Goal: Task Accomplishment & Management: Manage account settings

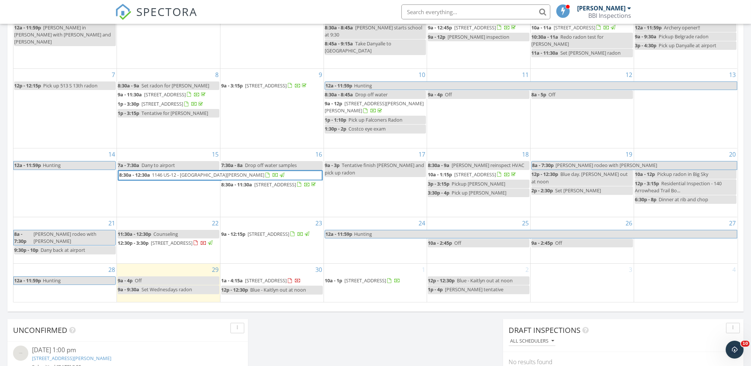
scroll to position [381, 0]
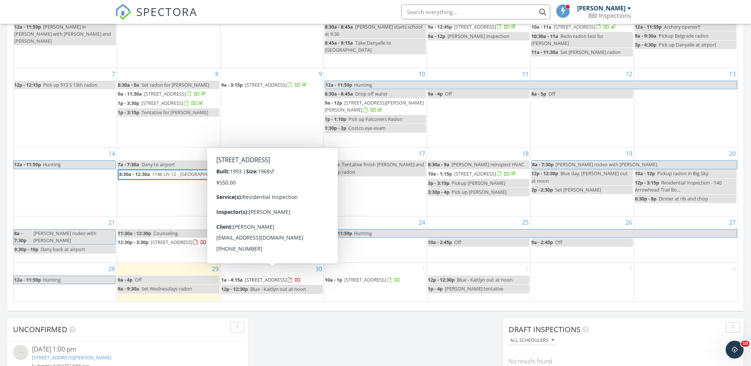
click at [279, 277] on span "[STREET_ADDRESS]" at bounding box center [266, 280] width 42 height 7
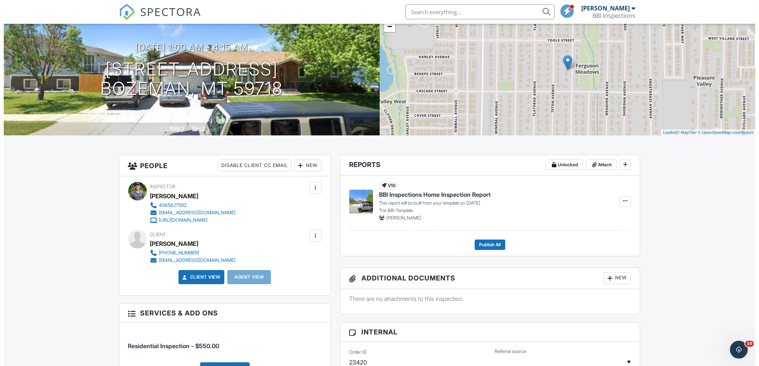
scroll to position [13, 0]
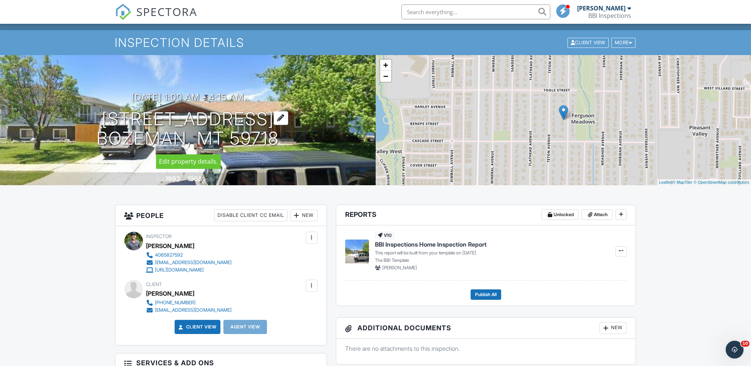
click at [288, 118] on div at bounding box center [281, 118] width 15 height 14
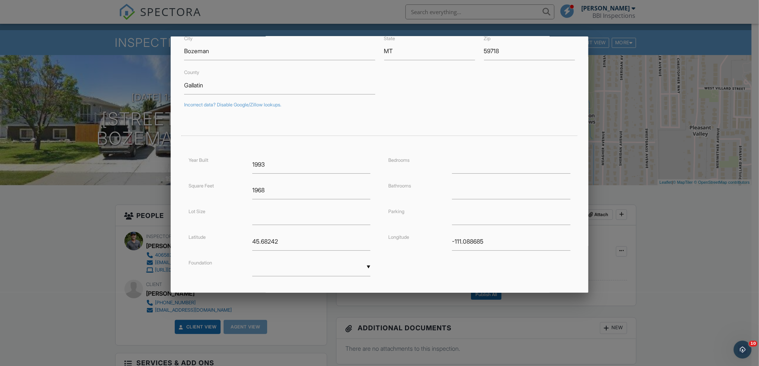
scroll to position [77, 0]
click at [112, 169] on div at bounding box center [379, 192] width 759 height 458
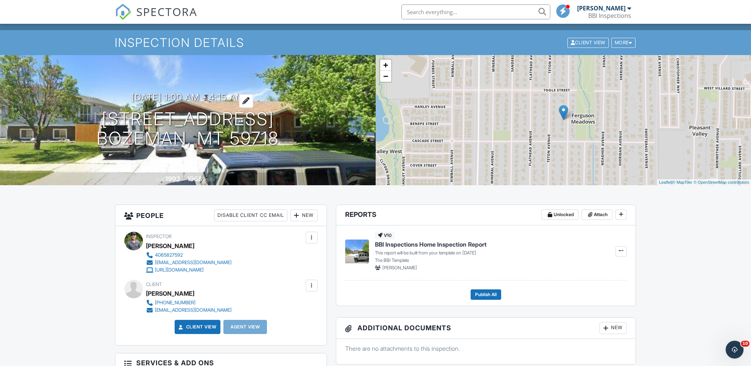
click at [223, 96] on h3 "09/30/2025 1:00 am - 4:15 am" at bounding box center [187, 97] width 112 height 10
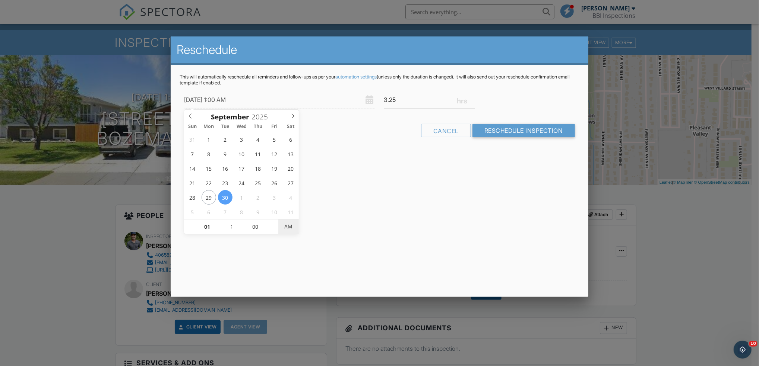
type input "09/30/2025 1:00 PM"
click at [287, 226] on span "PM" at bounding box center [288, 226] width 20 height 15
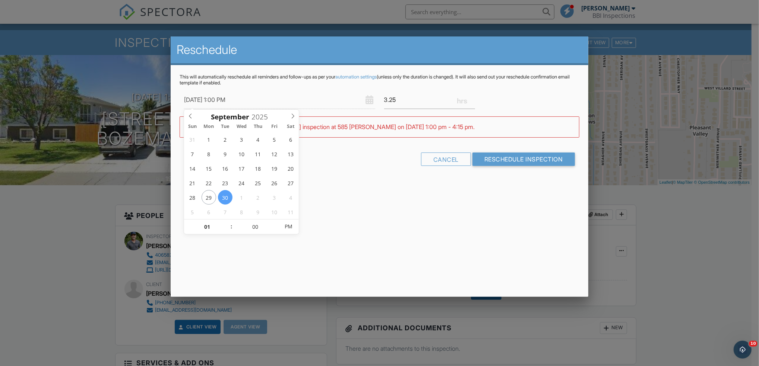
click at [368, 198] on div "Reschedule This will automatically reschedule all reminders and follow-ups as p…" at bounding box center [379, 166] width 417 height 261
click at [472, 106] on input "3.25" at bounding box center [429, 100] width 91 height 18
click at [472, 103] on input "3.25" at bounding box center [429, 100] width 91 height 18
type input "3"
click at [470, 101] on input "3" at bounding box center [429, 100] width 91 height 18
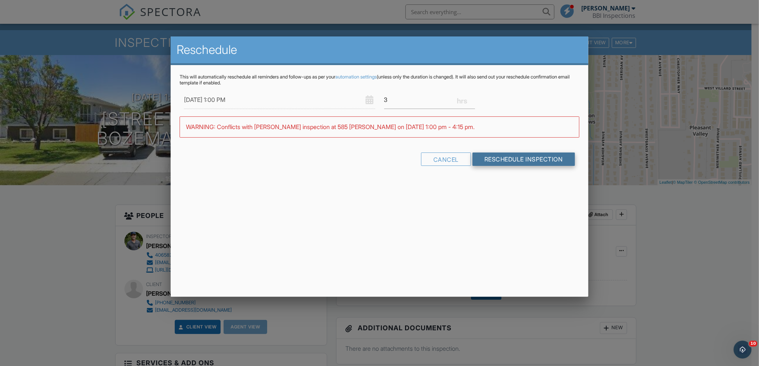
click at [501, 156] on input "Reschedule Inspection" at bounding box center [523, 159] width 102 height 13
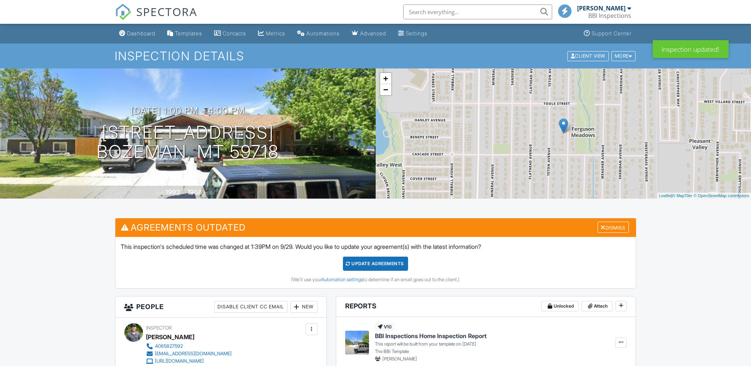
click at [371, 262] on div "Update Agreements" at bounding box center [375, 264] width 65 height 14
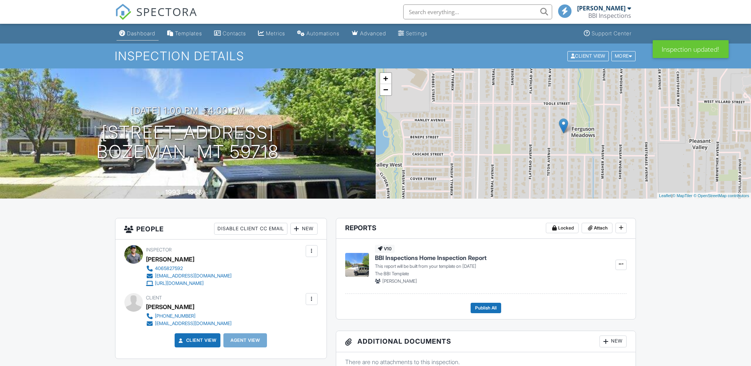
click at [139, 30] on div "Dashboard" at bounding box center [141, 33] width 28 height 6
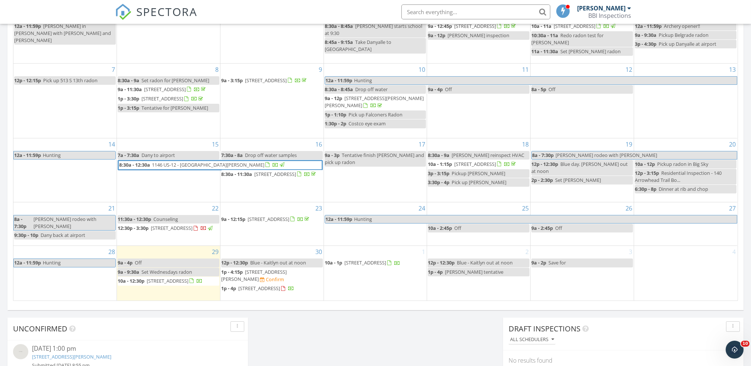
scroll to position [443, 0]
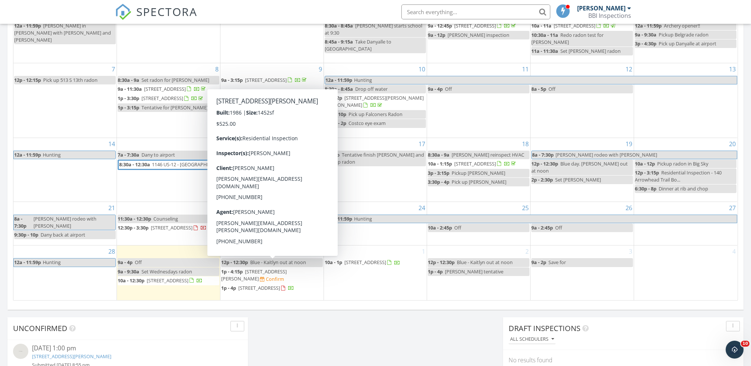
click at [266, 269] on span "1p - 4:15p [STREET_ADDRESS][PERSON_NAME] Confirm" at bounding box center [272, 275] width 102 height 15
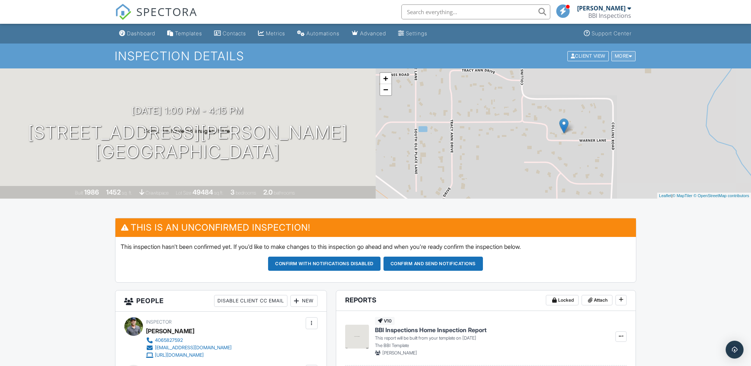
click at [630, 55] on div at bounding box center [630, 56] width 3 height 5
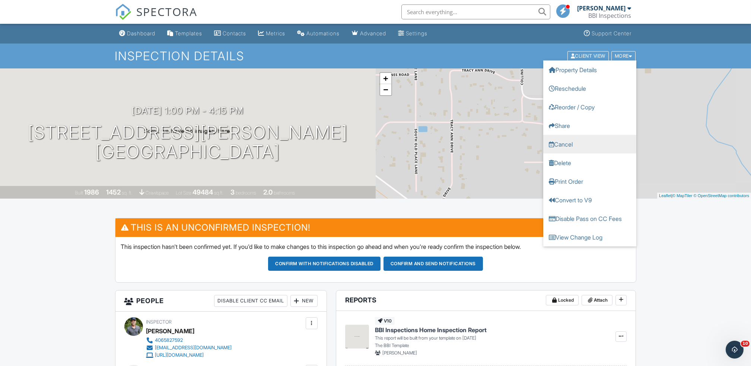
click at [564, 143] on link "Cancel" at bounding box center [589, 144] width 93 height 19
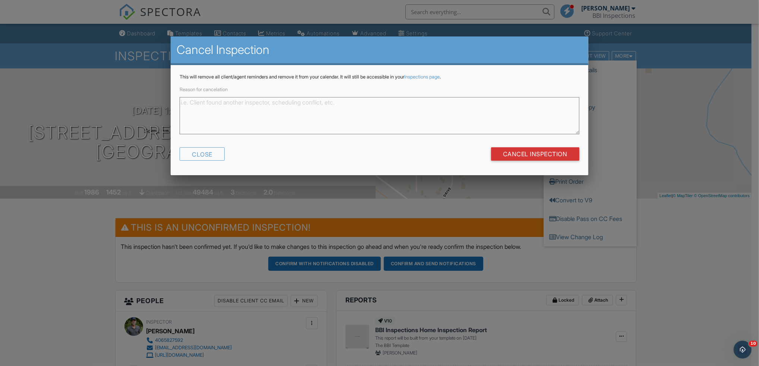
click at [273, 118] on textarea "Reason for cancelation" at bounding box center [378, 115] width 399 height 37
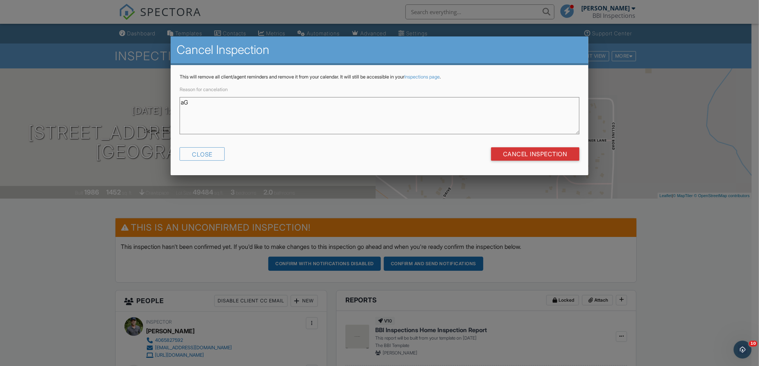
type textarea "a"
click at [273, 118] on textarea "Reason for cancelation" at bounding box center [378, 115] width 399 height 37
type textarea "Agent cancelled [DATE]"
click at [529, 155] on input "Cancel Inspection" at bounding box center [535, 153] width 88 height 13
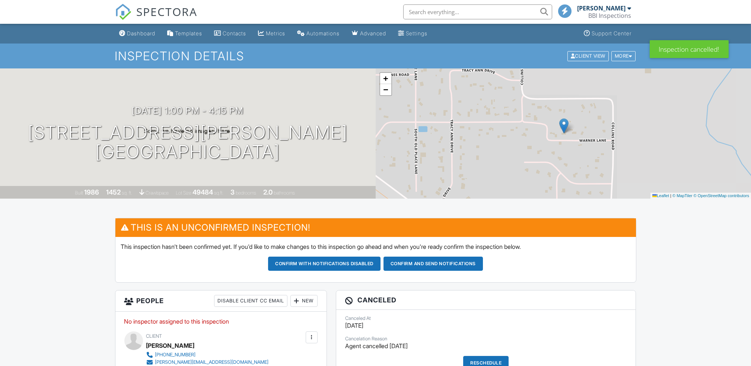
click at [146, 31] on div "Dashboard" at bounding box center [141, 33] width 28 height 6
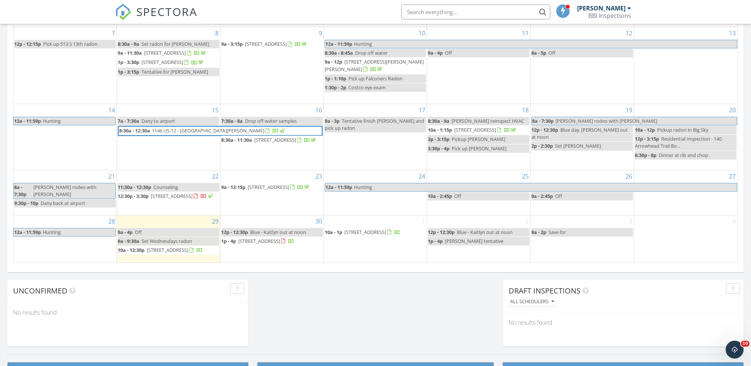
scroll to position [484, 0]
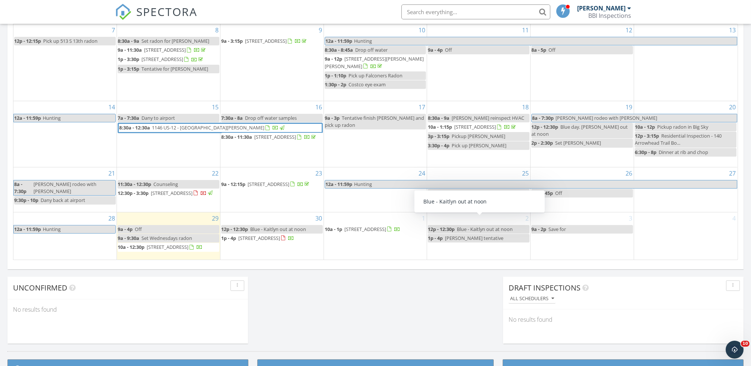
click at [561, 234] on div "3 9a - 2p Save for" at bounding box center [582, 236] width 103 height 47
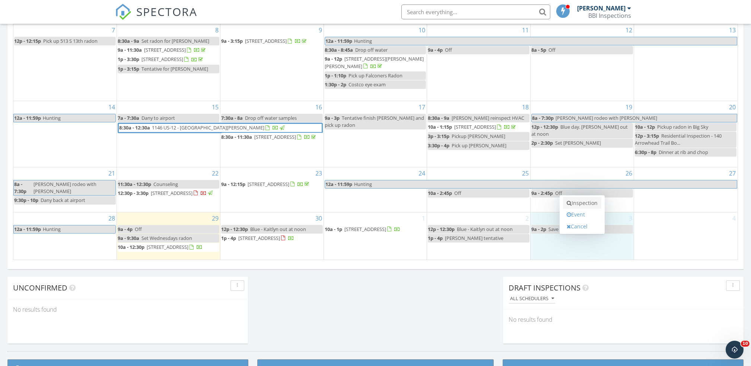
click at [576, 205] on link "Inspection" at bounding box center [582, 203] width 38 height 12
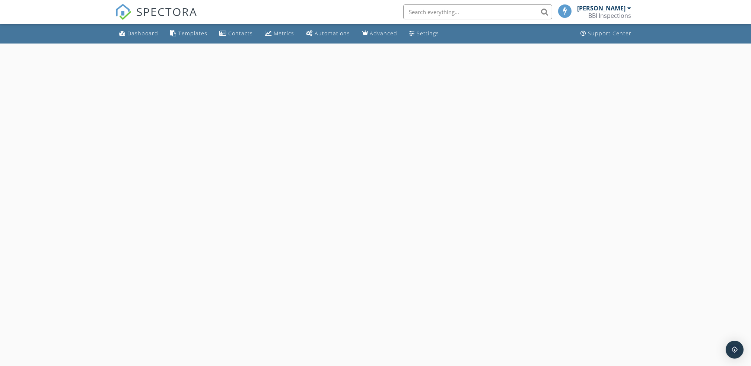
select select "9"
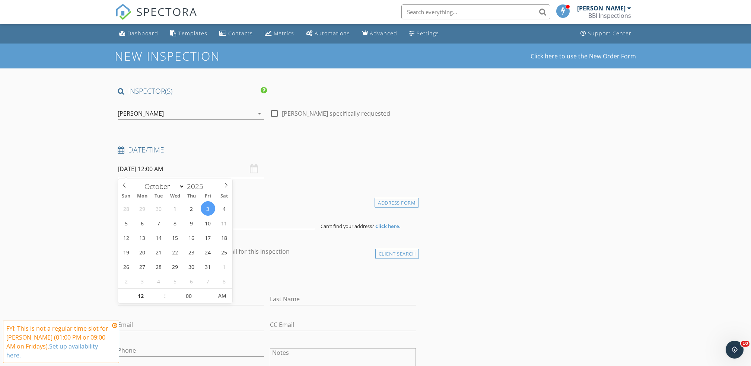
click at [158, 172] on input "[DATE] 12:00 AM" at bounding box center [191, 169] width 146 height 18
type input "01"
type input "[DATE] 1:00 AM"
click at [160, 293] on span at bounding box center [161, 292] width 5 height 7
type input "02"
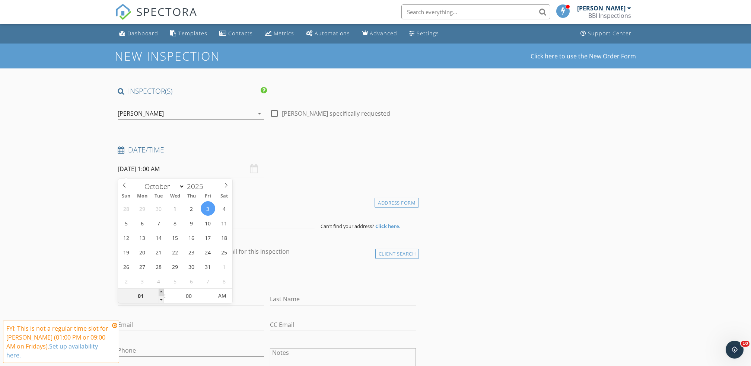
type input "[DATE] 2:00 AM"
click at [160, 293] on span at bounding box center [161, 292] width 5 height 7
type input "03"
type input "[DATE] 3:00 AM"
click at [160, 293] on span at bounding box center [161, 292] width 5 height 7
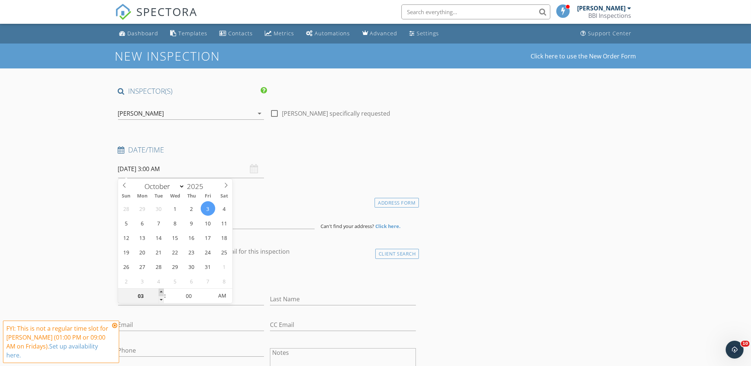
type input "04"
type input "[DATE] 4:00 AM"
click at [160, 293] on span at bounding box center [161, 292] width 5 height 7
type input "05"
type input "[DATE] 5:00 AM"
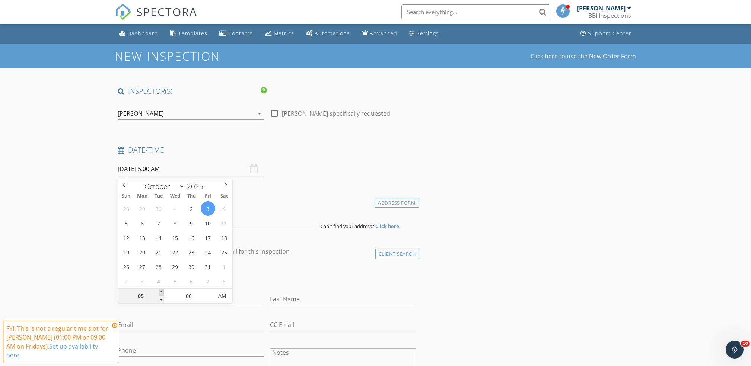
click at [160, 293] on span at bounding box center [161, 292] width 5 height 7
type input "06"
type input "[DATE] 6:00 AM"
click at [160, 293] on span at bounding box center [161, 292] width 5 height 7
type input "07"
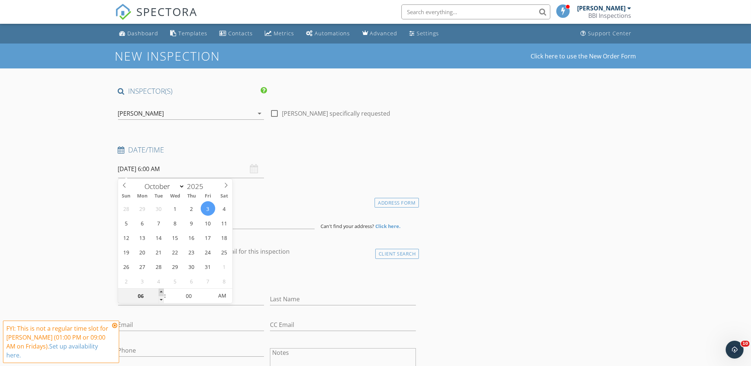
type input "[DATE] 7:00 AM"
click at [160, 293] on span at bounding box center [161, 292] width 5 height 7
type input "08"
type input "[DATE] 8:00 AM"
click at [160, 293] on span at bounding box center [161, 292] width 5 height 7
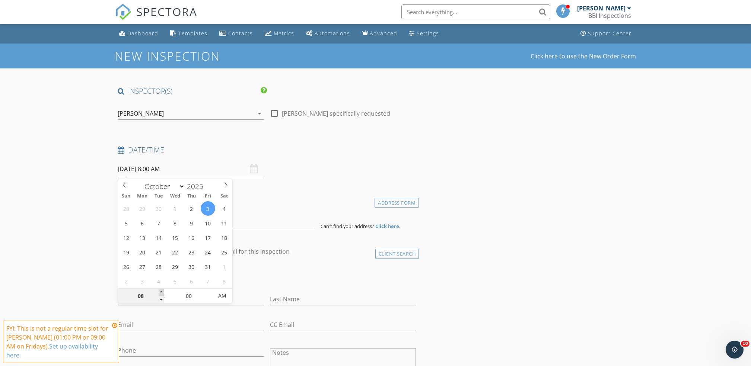
type input "09"
type input "[DATE] 9:00 AM"
click at [160, 293] on span at bounding box center [161, 292] width 5 height 7
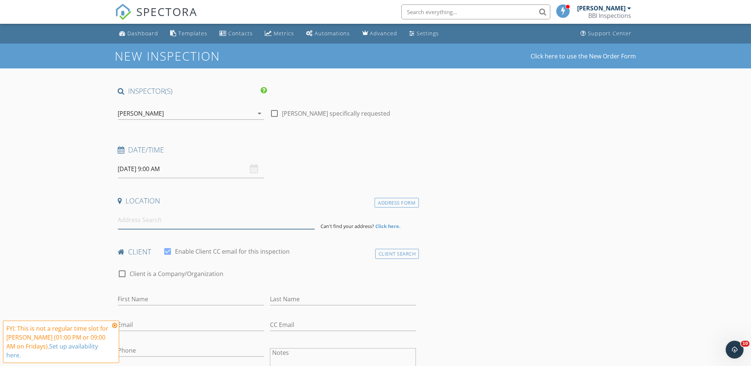
click at [150, 225] on input at bounding box center [216, 220] width 197 height 18
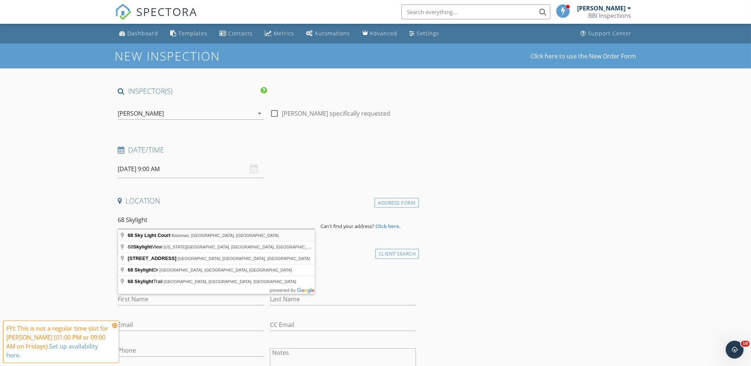
type input "[STREET_ADDRESS]"
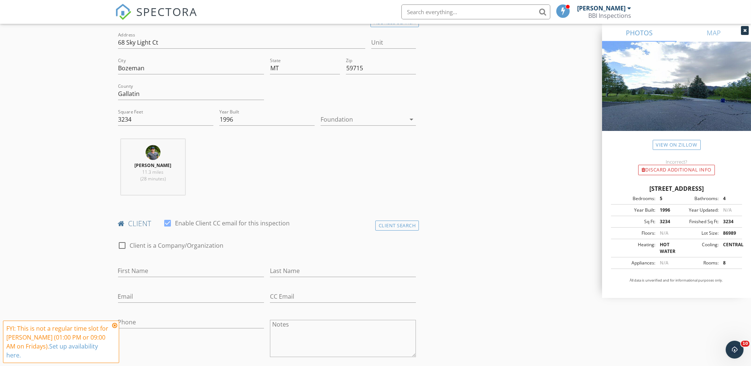
scroll to position [182, 0]
click at [149, 274] on input "First Name" at bounding box center [191, 269] width 146 height 12
type input "[PERSON_NAME] and [PERSON_NAME]"
type input "Ley"
click at [168, 270] on input "[PERSON_NAME] and [PERSON_NAME]" at bounding box center [191, 269] width 146 height 12
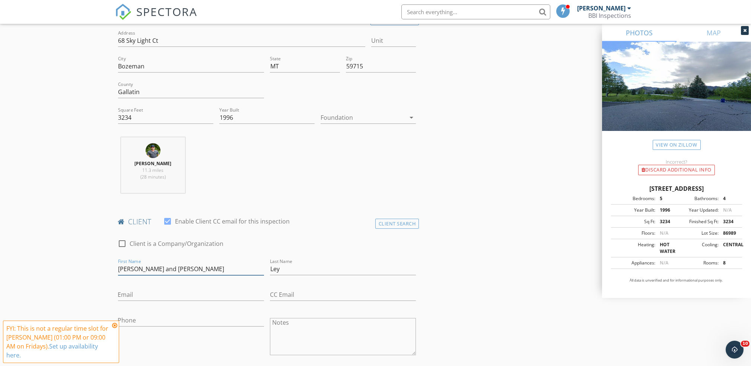
type input "[PERSON_NAME] and [PERSON_NAME]"
click at [137, 296] on input "Email" at bounding box center [191, 295] width 146 height 12
type input "[EMAIL_ADDRESS][DOMAIN_NAME]"
click at [137, 320] on input "Phone" at bounding box center [191, 321] width 146 height 12
type input "[PHONE_NUMBER]"
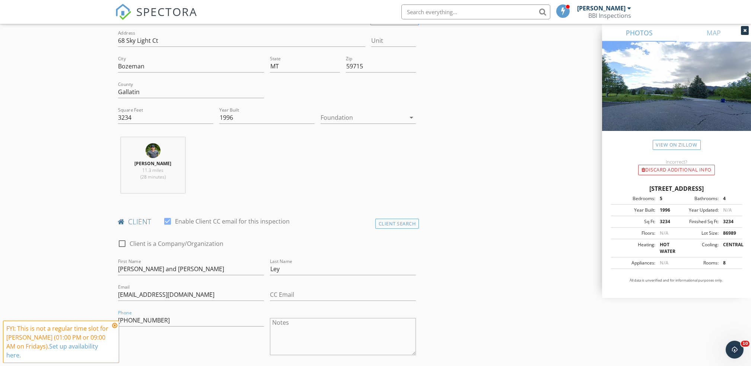
click at [167, 343] on div "Phone [PHONE_NUMBER]" at bounding box center [191, 338] width 152 height 58
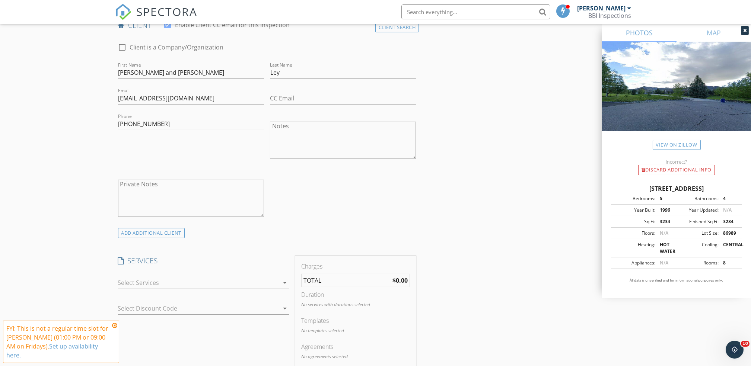
scroll to position [389, 0]
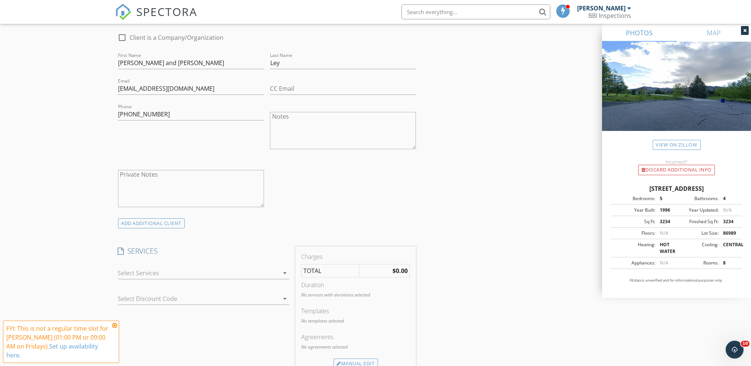
click at [145, 272] on div at bounding box center [198, 273] width 161 height 12
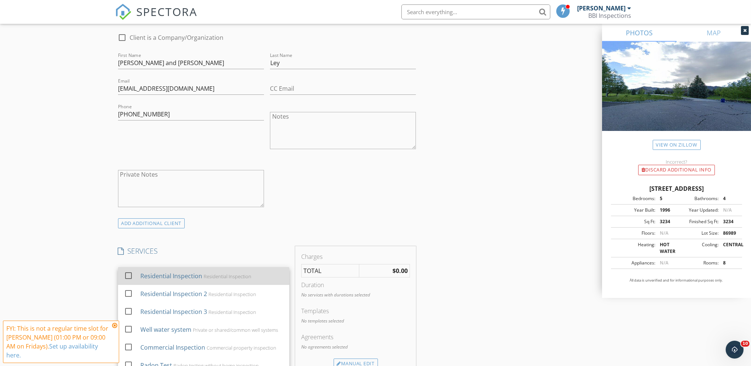
click at [128, 278] on div at bounding box center [128, 276] width 13 height 13
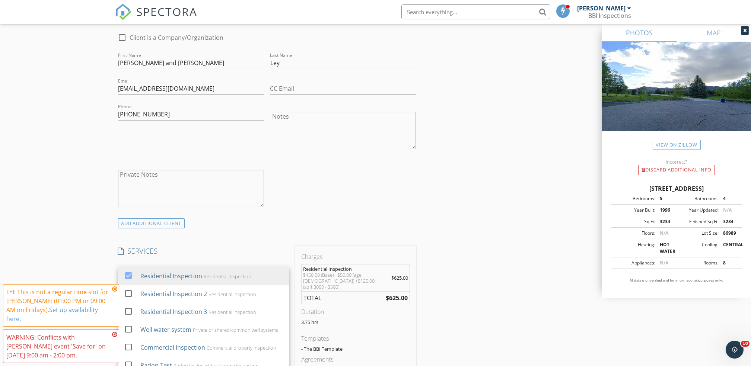
click at [441, 286] on div "INSPECTOR(S) check_box [PERSON_NAME] PRIMARY [PERSON_NAME] arrow_drop_down chec…" at bounding box center [375, 355] width 521 height 1315
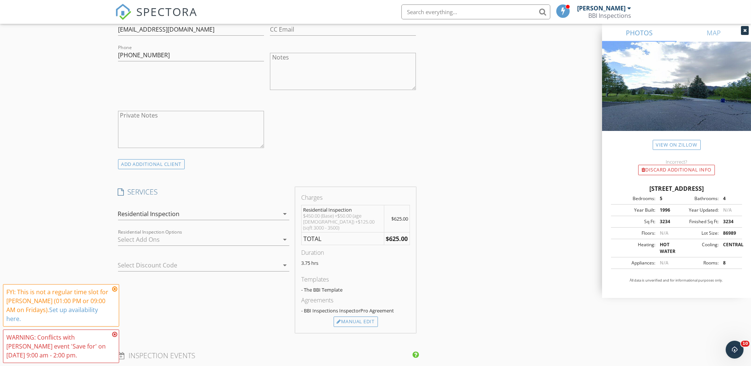
scroll to position [449, 0]
click at [358, 316] on div "Manual Edit" at bounding box center [356, 321] width 44 height 10
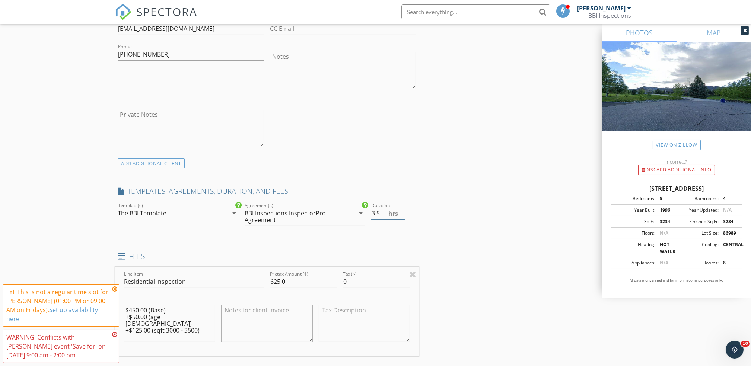
type input "3.5"
click at [401, 215] on input "3.5" at bounding box center [388, 213] width 34 height 12
click at [402, 227] on div at bounding box center [393, 225] width 45 height 4
click at [279, 282] on input "625.0" at bounding box center [303, 282] width 67 height 12
type input "675.0"
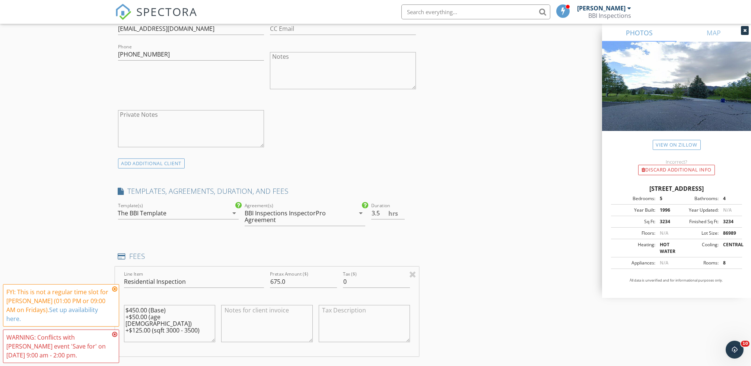
click at [290, 314] on textarea at bounding box center [267, 323] width 92 height 37
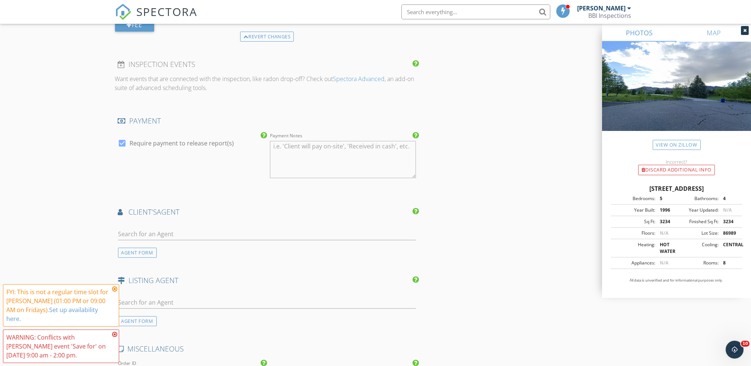
scroll to position [811, 0]
type textarea "Inspection at [STREET_ADDRESS]"
click at [145, 234] on input "text" at bounding box center [267, 234] width 298 height 12
type input "jack"
click at [154, 252] on div "Bridger Mountain Realty" at bounding box center [165, 255] width 53 height 6
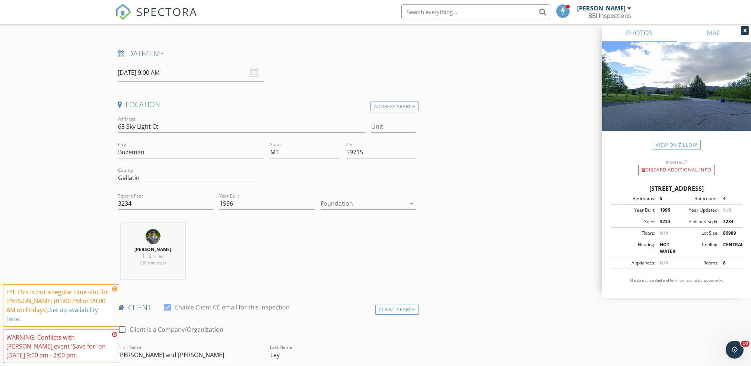
scroll to position [0, 0]
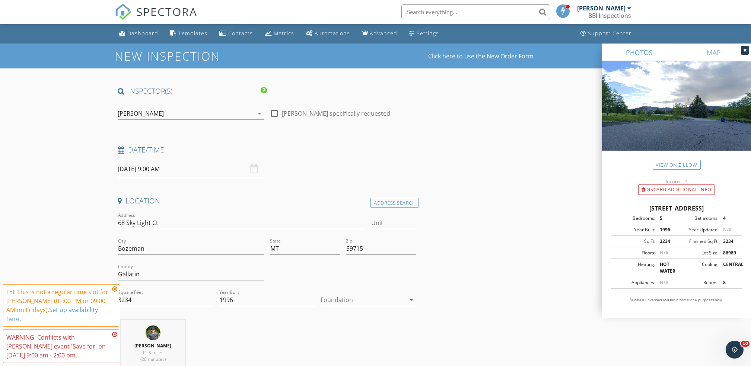
click at [252, 168] on div "[DATE] 9:00 AM" at bounding box center [191, 169] width 146 height 18
click at [162, 170] on input "[DATE] 9:00 AM" at bounding box center [191, 169] width 146 height 18
type input "05"
type input "[DATE] 9:05 AM"
click at [207, 292] on span at bounding box center [209, 292] width 5 height 7
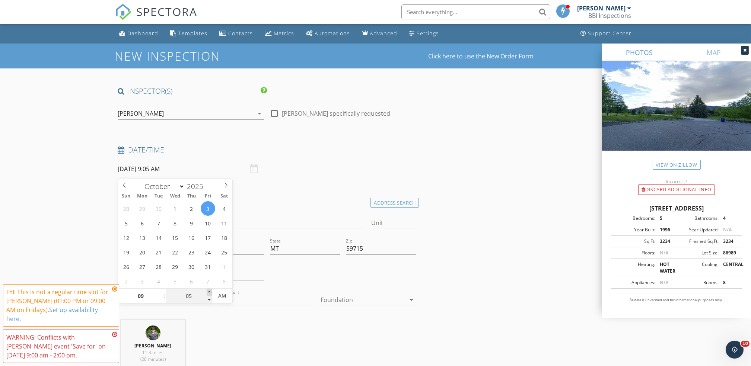
type input "10"
type input "[DATE] 9:10 AM"
click at [207, 292] on span at bounding box center [209, 292] width 5 height 7
type input "05"
type input "[DATE] 9:05 AM"
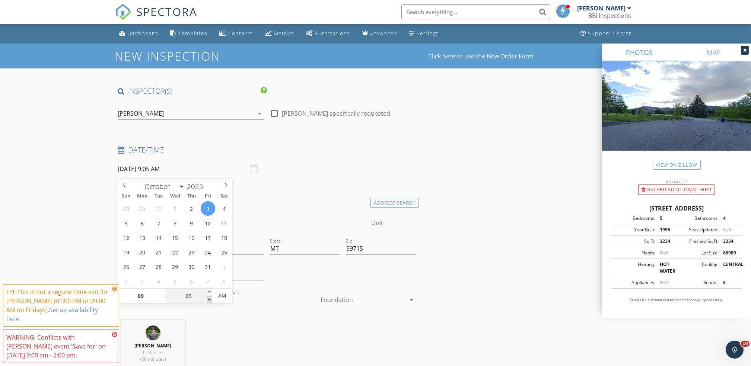
click at [209, 297] on span at bounding box center [209, 299] width 5 height 7
type input "00"
type input "[DATE] 9:00 AM"
click at [209, 297] on span at bounding box center [209, 299] width 5 height 7
click at [279, 205] on h4 "Location" at bounding box center [267, 201] width 298 height 10
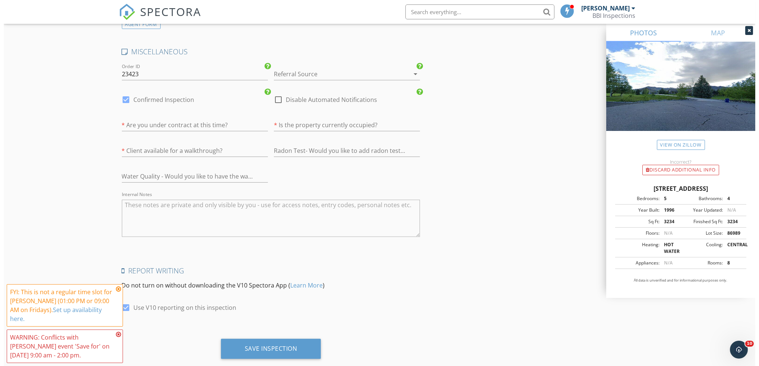
scroll to position [1294, 0]
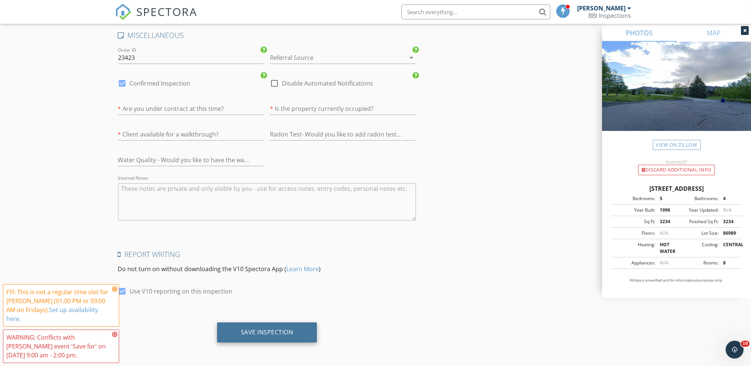
click at [254, 331] on div "Save Inspection" at bounding box center [267, 332] width 53 height 7
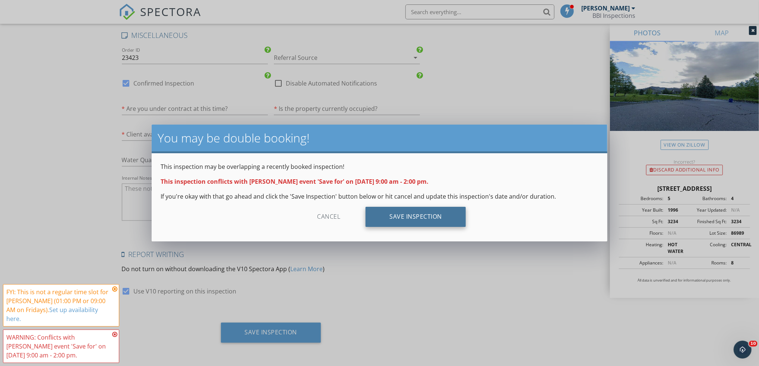
click at [394, 214] on div "Save Inspection" at bounding box center [415, 217] width 100 height 20
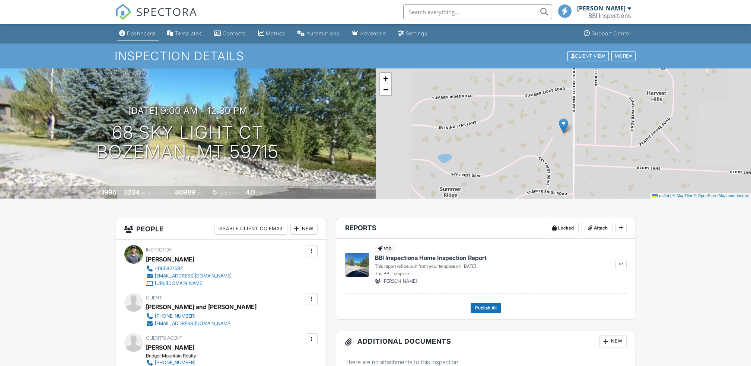
click at [143, 36] on div "Dashboard" at bounding box center [141, 33] width 28 height 6
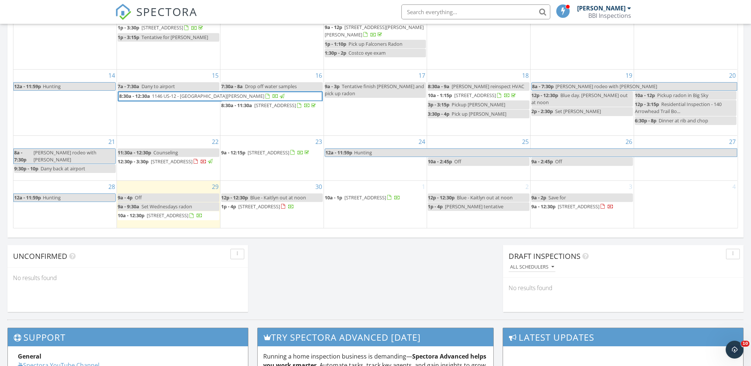
scroll to position [518, 0]
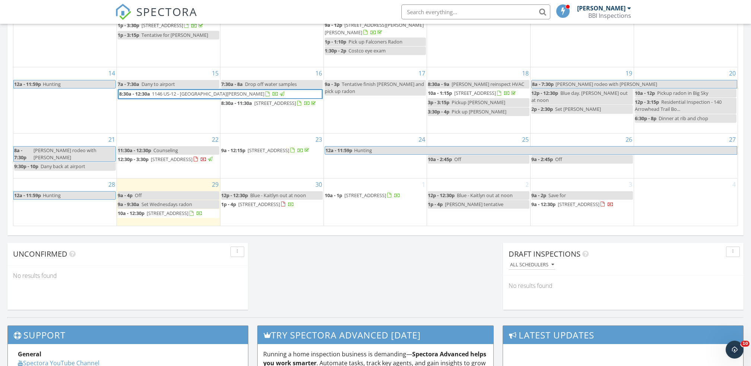
click at [557, 192] on span "Save for" at bounding box center [558, 195] width 18 height 7
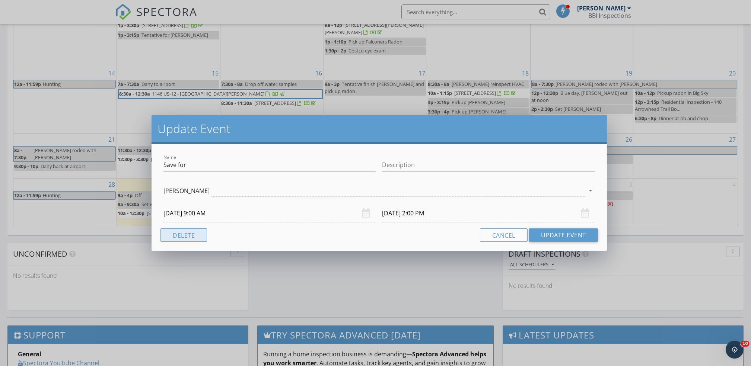
click at [190, 239] on button "Delete" at bounding box center [183, 235] width 47 height 13
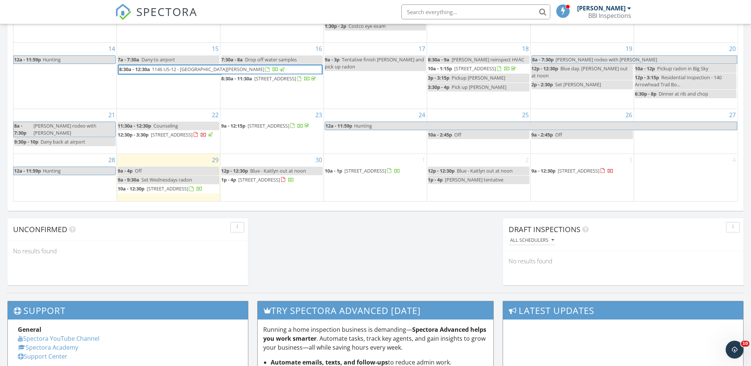
scroll to position [541, 0]
